Goal: Task Accomplishment & Management: Use online tool/utility

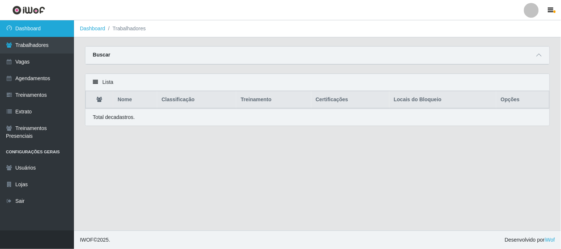
click at [26, 28] on link "Dashboard" at bounding box center [37, 28] width 74 height 17
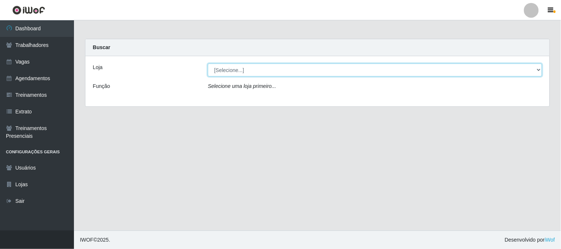
click at [259, 73] on select "[Selecione...] Sapore D'[GEOGRAPHIC_DATA]" at bounding box center [375, 70] width 334 height 13
select select "266"
click at [208, 64] on select "[Selecione...] Sapore D'[GEOGRAPHIC_DATA]" at bounding box center [375, 70] width 334 height 13
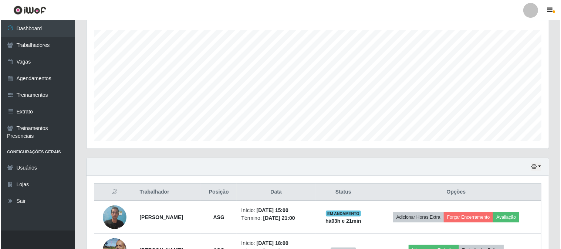
scroll to position [209, 0]
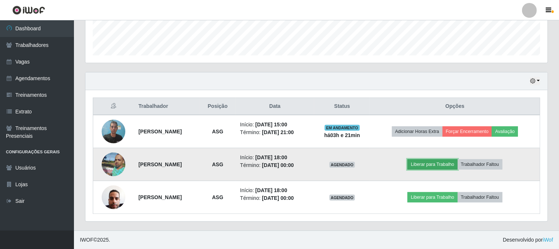
click at [430, 167] on button "Liberar para Trabalho" at bounding box center [432, 164] width 50 height 10
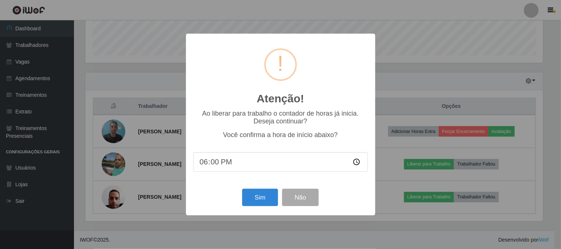
click at [401, 99] on div "Atenção! × Ao liberar para trabalho o contador de horas já inicia. Deseja conti…" at bounding box center [280, 124] width 561 height 249
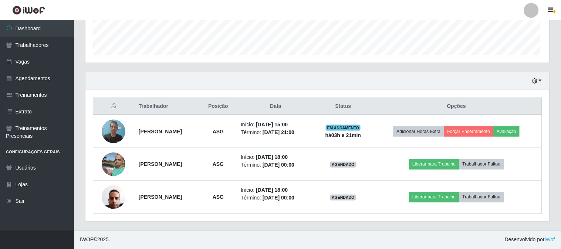
scroll to position [153, 462]
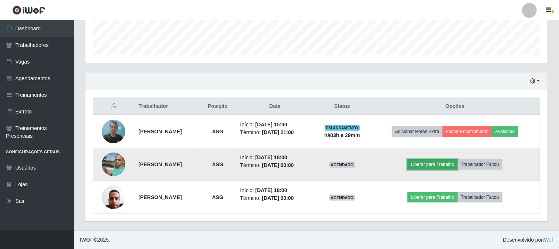
click at [442, 163] on button "Liberar para Trabalho" at bounding box center [432, 164] width 50 height 10
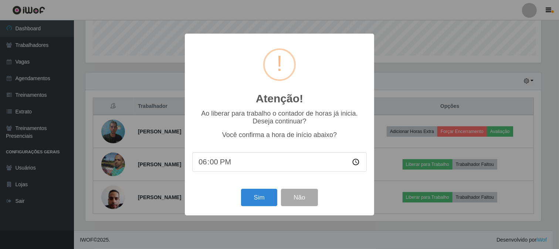
scroll to position [153, 457]
click at [262, 197] on button "Sim" at bounding box center [260, 197] width 36 height 17
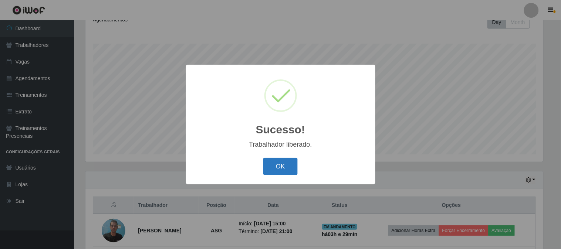
drag, startPoint x: 284, startPoint y: 156, endPoint x: 283, endPoint y: 161, distance: 4.9
click at [284, 156] on div "OK Cancel" at bounding box center [280, 166] width 174 height 21
click at [281, 166] on button "OK" at bounding box center [280, 166] width 34 height 17
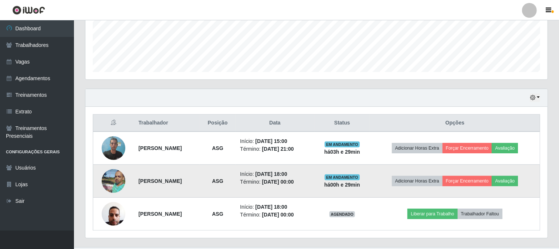
scroll to position [209, 0]
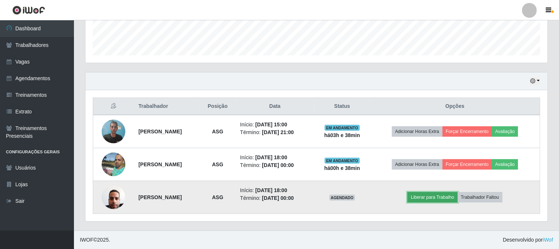
click at [442, 198] on button "Liberar para Trabalho" at bounding box center [432, 197] width 50 height 10
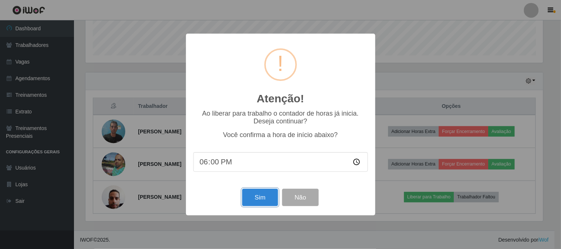
click at [259, 197] on button "Sim" at bounding box center [260, 197] width 36 height 17
click at [259, 197] on div "Atenção! × Ao liberar para trabalho o contador de horas já inicia. Deseja conti…" at bounding box center [280, 125] width 189 height 182
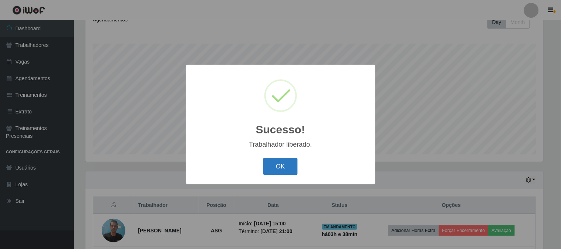
click at [288, 166] on button "OK" at bounding box center [280, 166] width 34 height 17
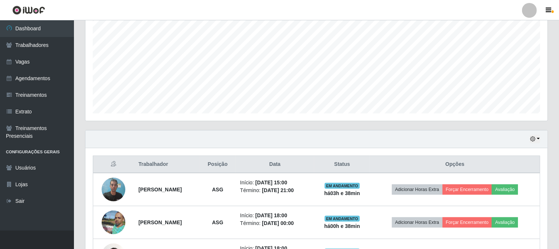
scroll to position [192, 0]
